Goal: Participate in discussion: Participate in discussion

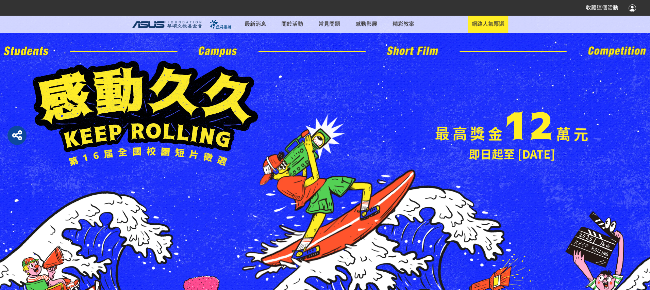
drag, startPoint x: 584, startPoint y: 79, endPoint x: 589, endPoint y: 81, distance: 5.8
click at [584, 79] on div "即日起至 6 月 30 日 網路人氣票選" at bounding box center [325, 114] width 585 height 106
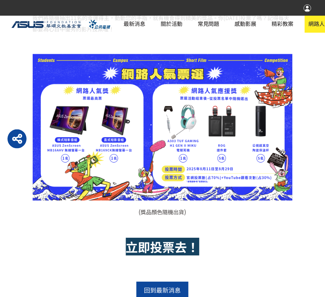
scroll to position [832, 0]
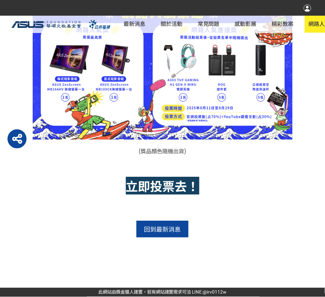
click at [170, 188] on strong "立即投票去！" at bounding box center [163, 186] width 74 height 18
drag, startPoint x: 145, startPoint y: 174, endPoint x: 161, endPoint y: 187, distance: 20.6
click at [147, 178] on div "「第16屆感動久久」全國校園短片徵選，精彩的初審入圍作品出爐囉！哪一部作品最能詮釋「感動久久」呢？ 2025年8月11日中午12:00至8月29日中午12:0…" at bounding box center [163, 40] width 260 height 368
click at [174, 188] on strong "立即投票去！" at bounding box center [163, 186] width 74 height 18
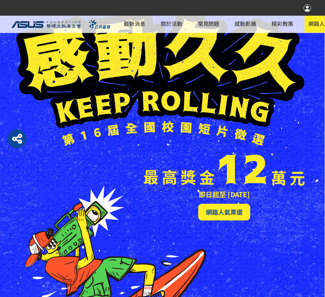
scroll to position [73, 0]
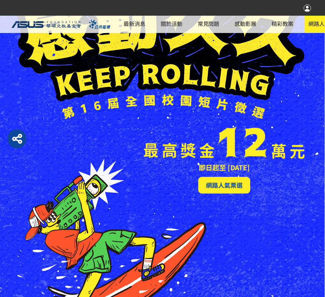
click at [223, 187] on span "網路人氣票選" at bounding box center [224, 185] width 37 height 9
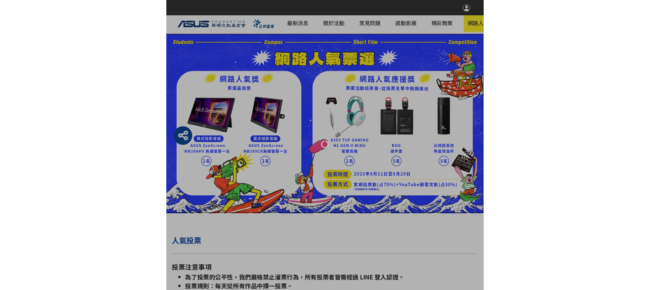
scroll to position [107, 0]
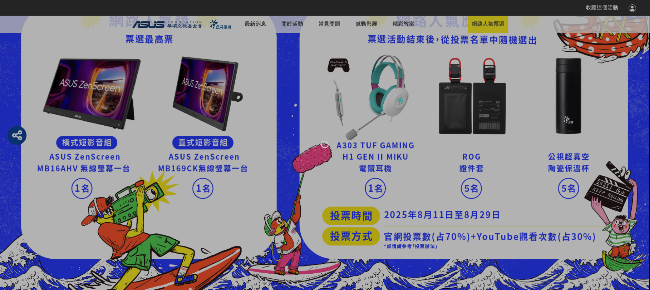
drag, startPoint x: 532, startPoint y: 127, endPoint x: 657, endPoint y: 104, distance: 127.0
click at [534, 127] on div at bounding box center [325, 145] width 650 height 290
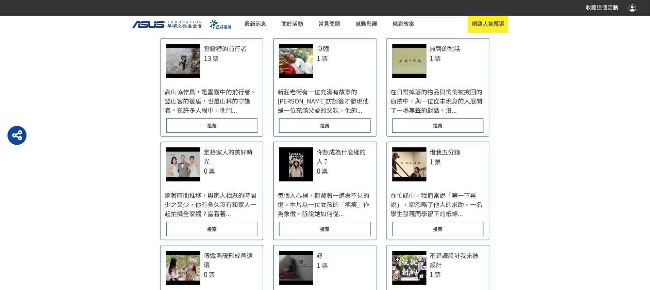
scroll to position [484, 0]
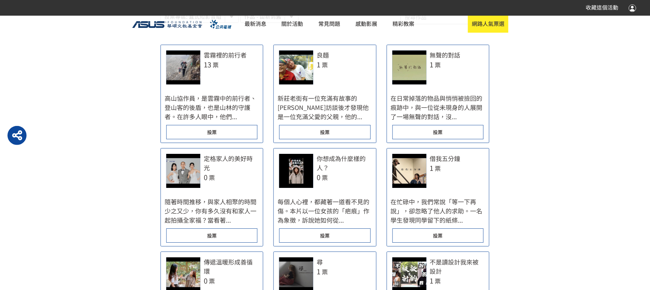
click at [191, 84] on div at bounding box center [183, 67] width 34 height 34
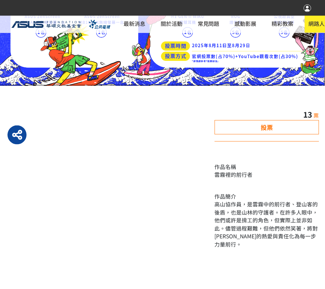
scroll to position [144, 0]
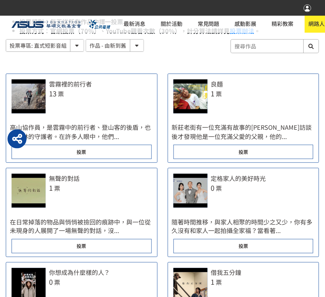
click at [188, 99] on div at bounding box center [191, 96] width 34 height 34
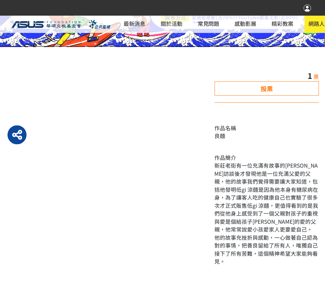
scroll to position [190, 0]
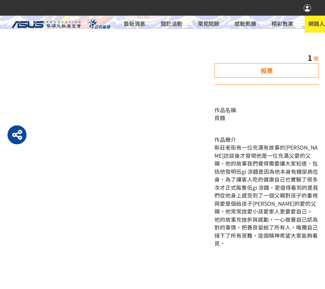
click at [148, 196] on div at bounding box center [110, 157] width 209 height 210
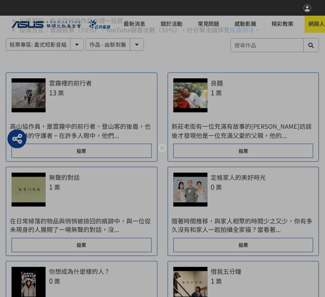
scroll to position [271, 0]
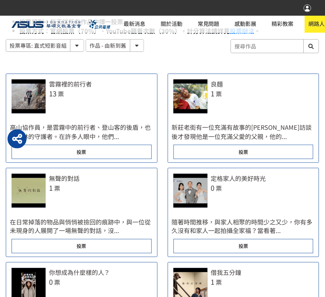
click at [55, 181] on div "無聲的對話" at bounding box center [64, 178] width 31 height 9
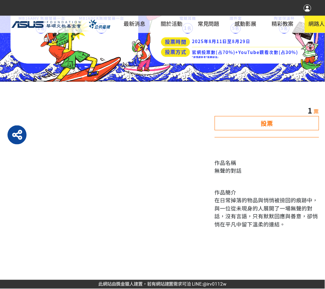
scroll to position [136, 0]
click at [164, 234] on div at bounding box center [110, 173] width 209 height 137
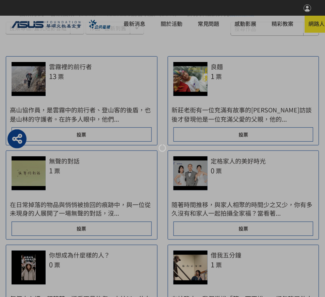
scroll to position [271, 0]
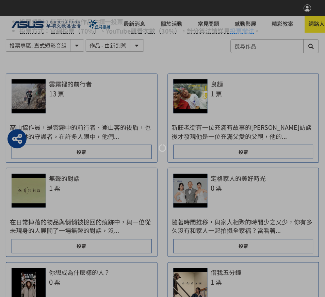
click at [198, 184] on div at bounding box center [162, 148] width 325 height 297
click at [233, 179] on div at bounding box center [162, 148] width 325 height 297
click at [231, 186] on div at bounding box center [162, 148] width 325 height 297
click at [216, 191] on div at bounding box center [162, 148] width 325 height 297
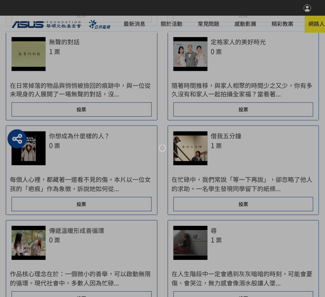
scroll to position [409, 0]
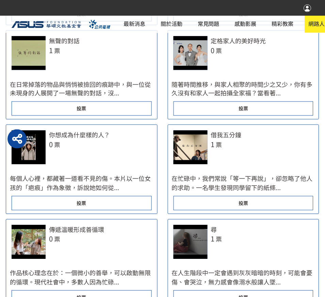
click at [228, 43] on div "定格家人的美好時光" at bounding box center [238, 40] width 55 height 9
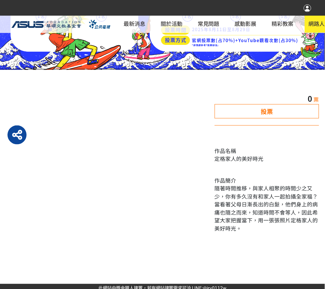
scroll to position [152, 0]
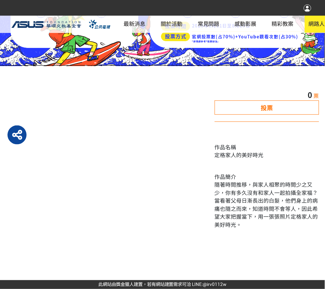
click at [120, 225] on div at bounding box center [110, 166] width 209 height 153
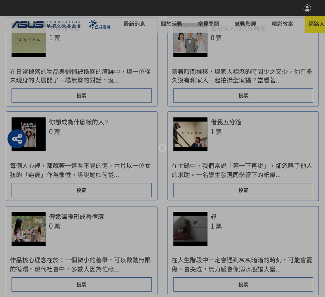
scroll to position [409, 0]
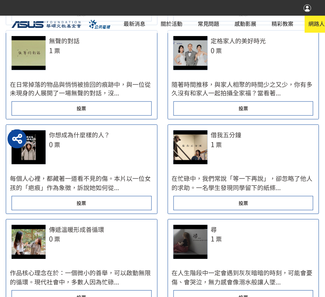
click at [70, 135] on div "你想成為什麼樣的人？" at bounding box center [79, 134] width 61 height 9
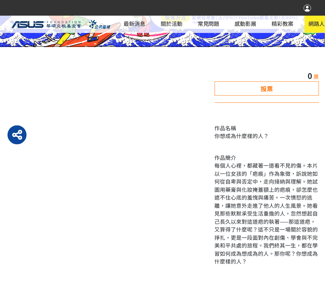
scroll to position [208, 0]
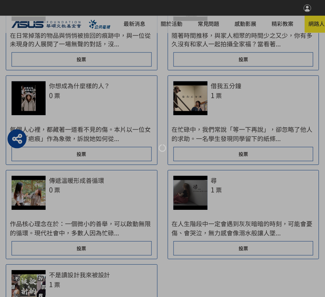
scroll to position [454, 0]
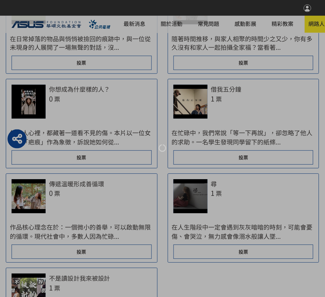
click at [221, 89] on div at bounding box center [162, 148] width 325 height 297
click at [195, 100] on div at bounding box center [162, 148] width 325 height 297
click at [234, 88] on div at bounding box center [162, 148] width 325 height 297
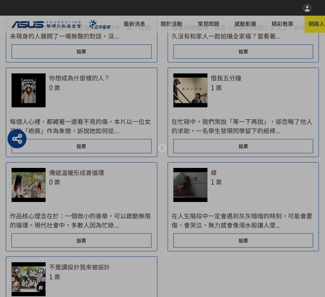
scroll to position [452, 0]
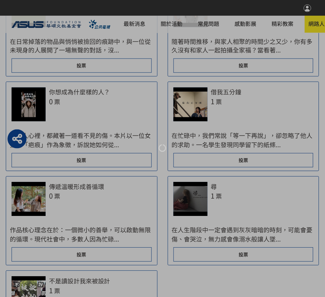
click at [226, 98] on div at bounding box center [162, 148] width 325 height 297
click at [226, 93] on div at bounding box center [162, 148] width 325 height 297
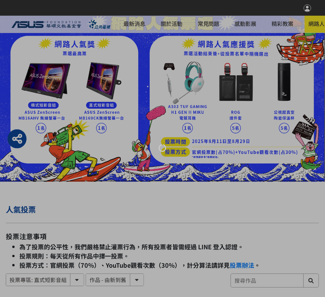
scroll to position [107, 0]
